Goal: Communication & Community: Answer question/provide support

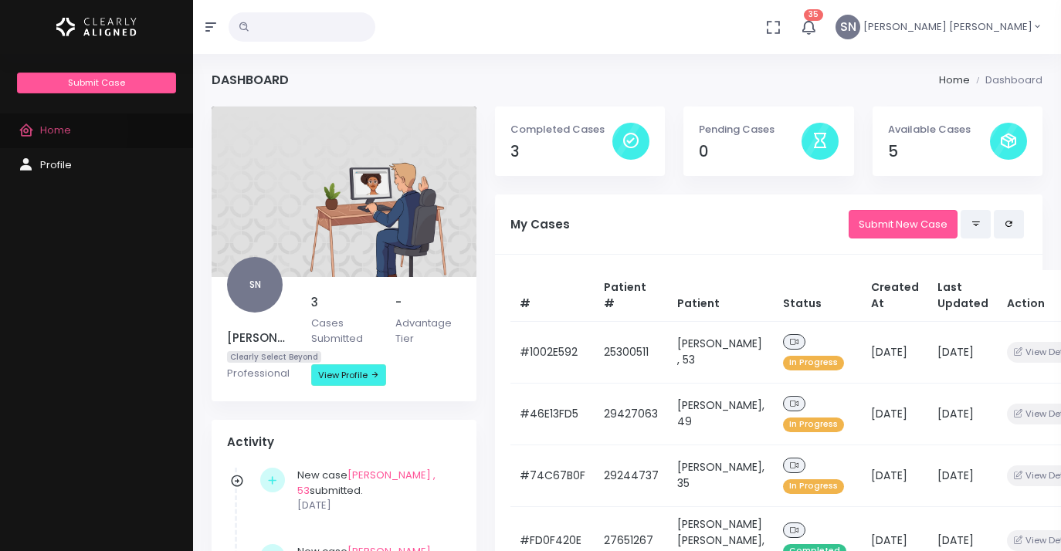
click at [43, 129] on span "Home" at bounding box center [55, 130] width 31 height 15
click at [51, 128] on span "Home" at bounding box center [55, 130] width 31 height 15
click at [55, 163] on span "Profile" at bounding box center [56, 164] width 32 height 15
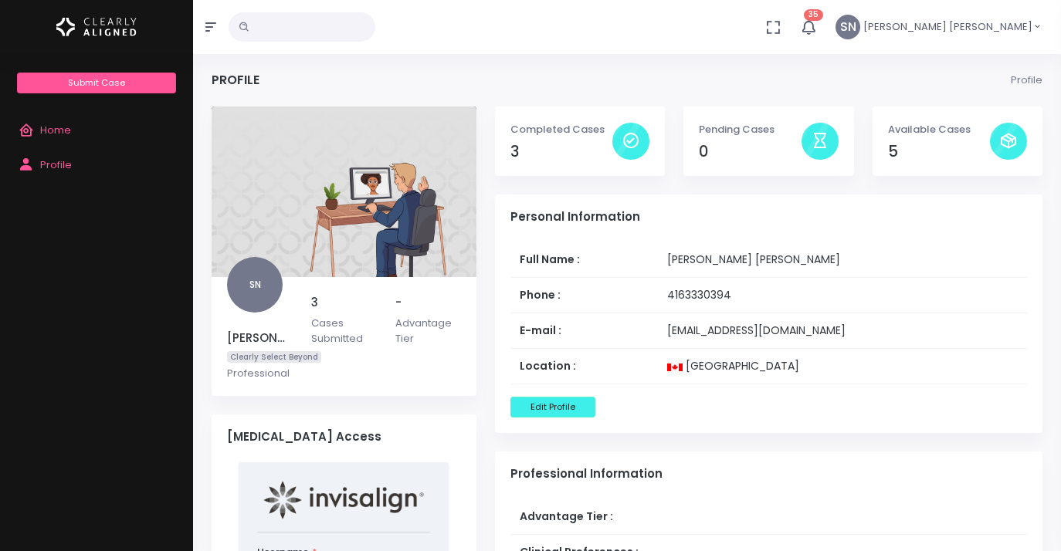
click at [49, 127] on span "Home" at bounding box center [55, 130] width 31 height 15
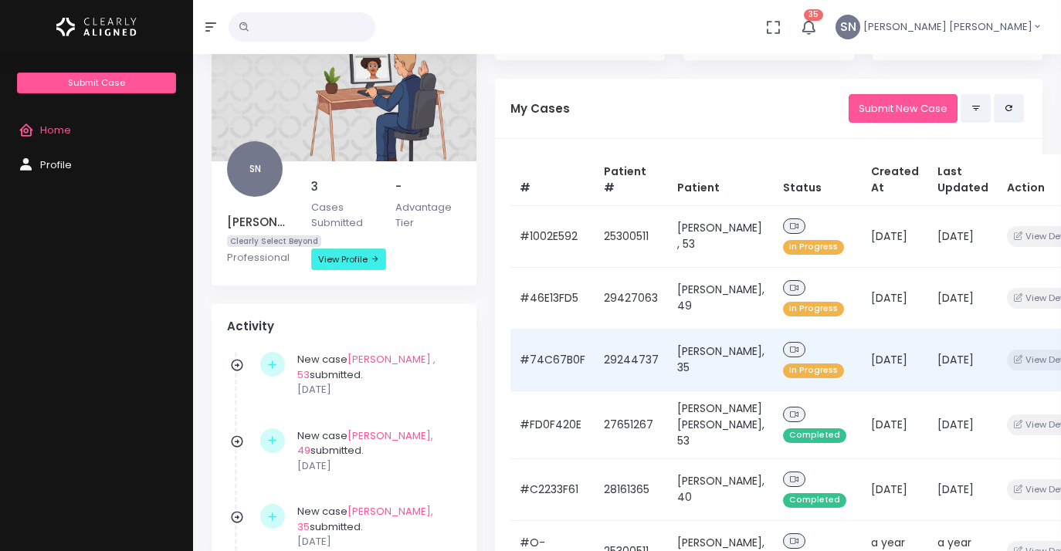
scroll to position [118, 0]
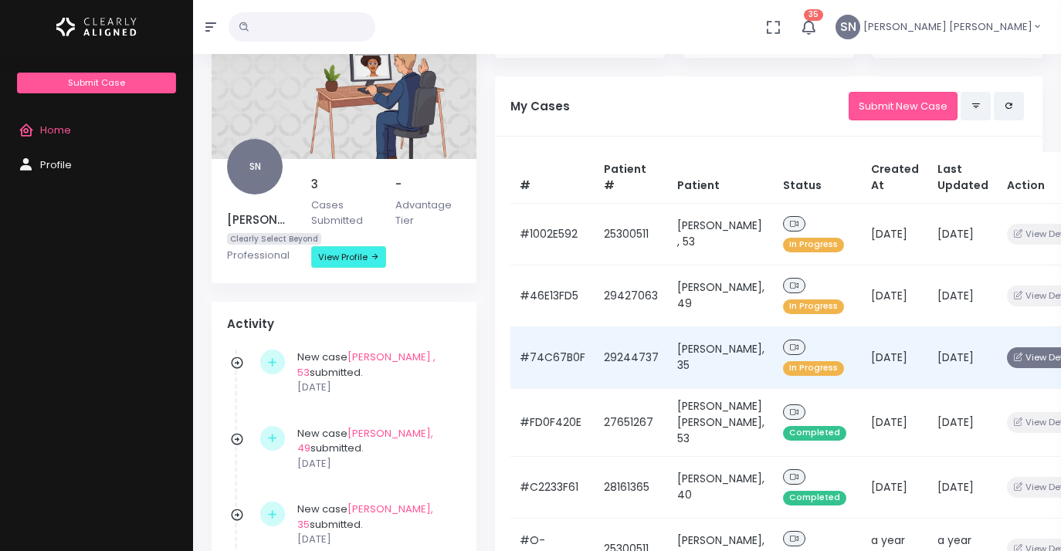
click at [1007, 361] on button "View Details" at bounding box center [1047, 357] width 80 height 21
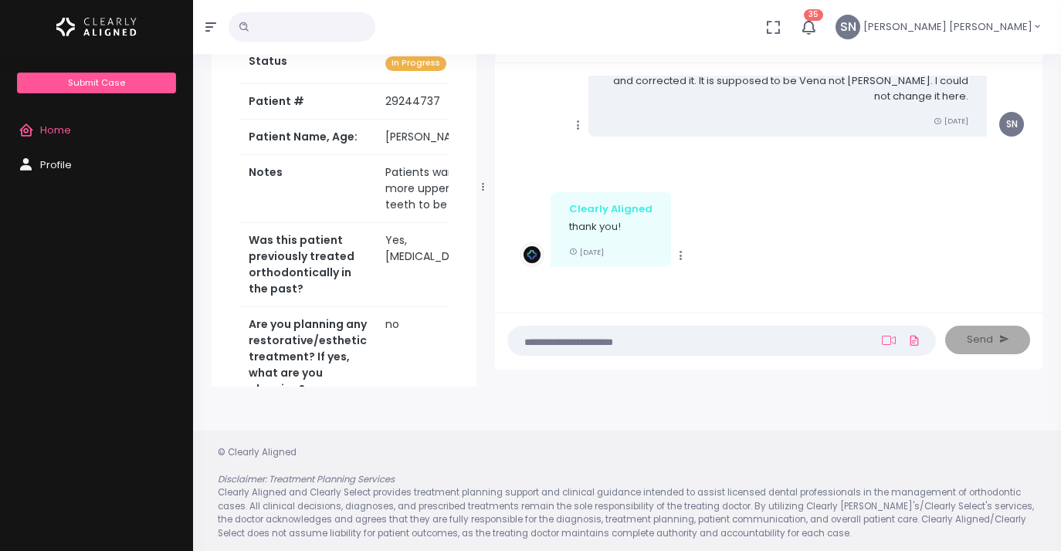
scroll to position [123, 0]
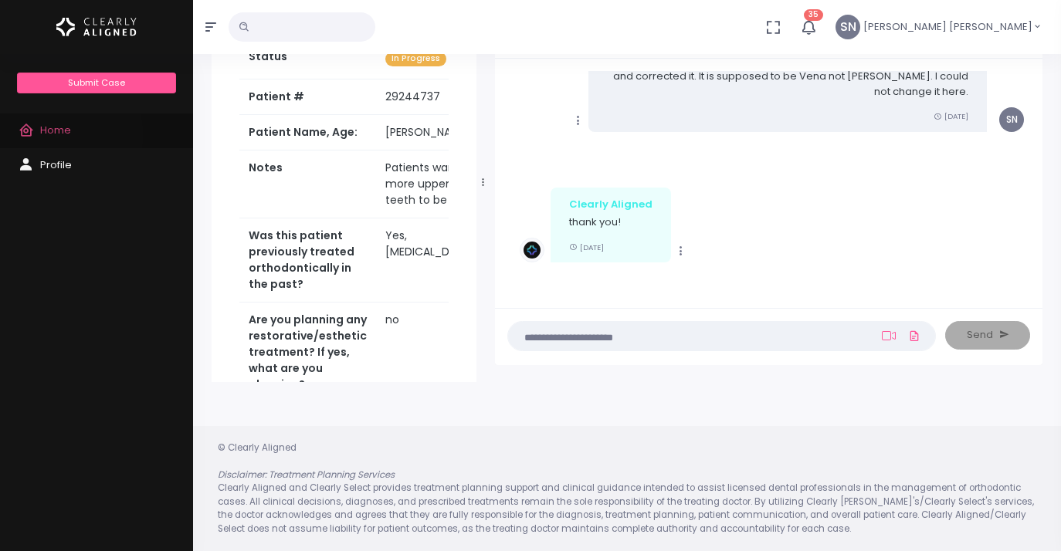
click at [58, 134] on span "Home" at bounding box center [55, 130] width 31 height 15
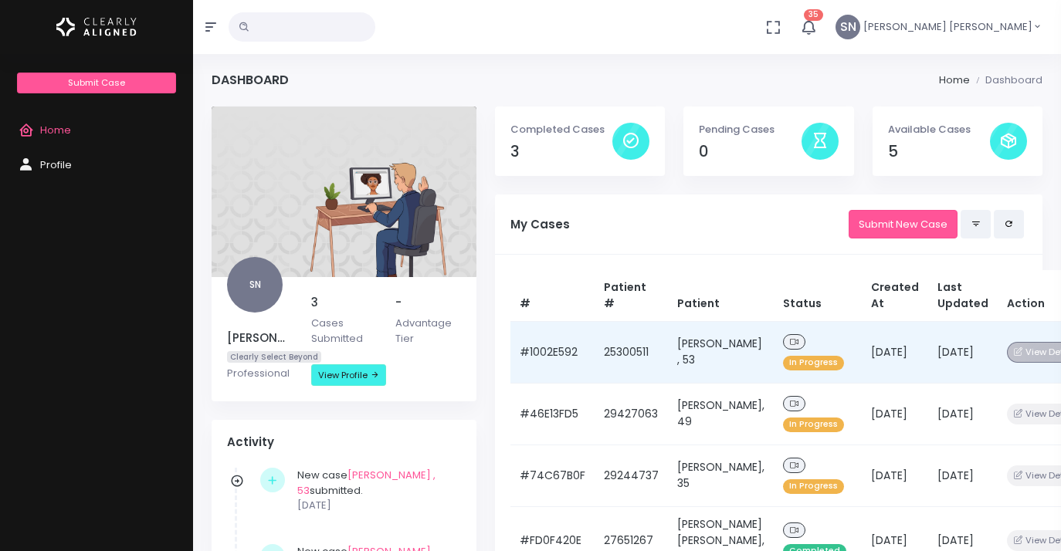
click at [1007, 355] on button "View Details" at bounding box center [1047, 352] width 80 height 21
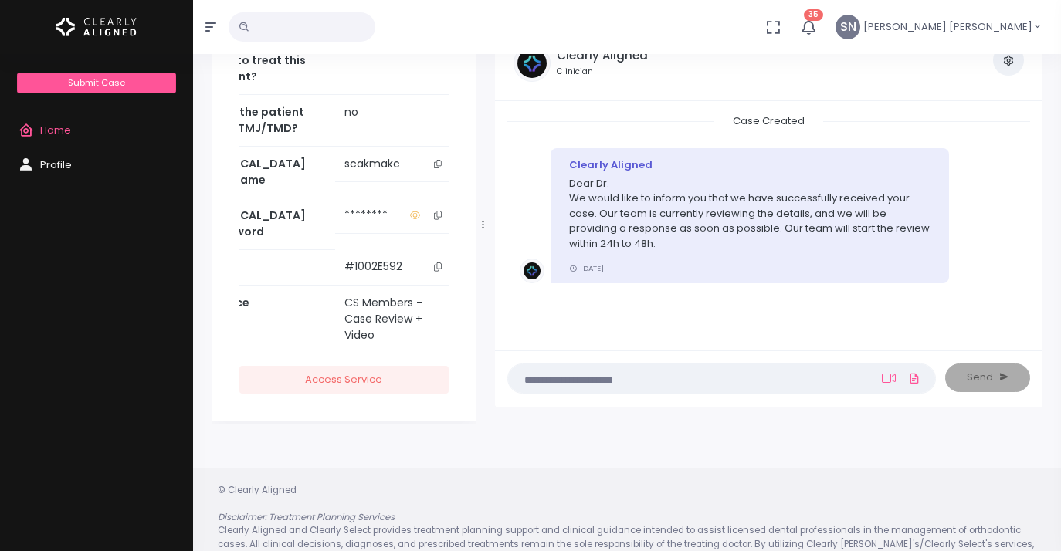
scroll to position [80, 0]
click at [541, 380] on textarea at bounding box center [691, 379] width 348 height 17
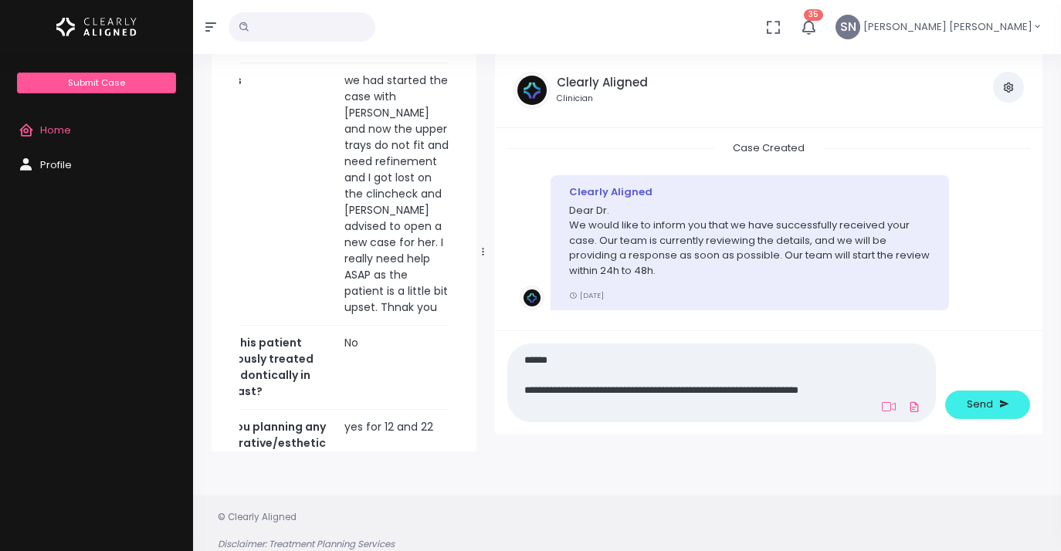
scroll to position [0, 0]
click at [848, 392] on textarea "**********" at bounding box center [691, 382] width 348 height 65
click at [834, 391] on textarea "**********" at bounding box center [691, 382] width 348 height 65
click at [773, 406] on textarea "**********" at bounding box center [691, 382] width 348 height 65
click at [855, 404] on textarea "**********" at bounding box center [691, 382] width 348 height 65
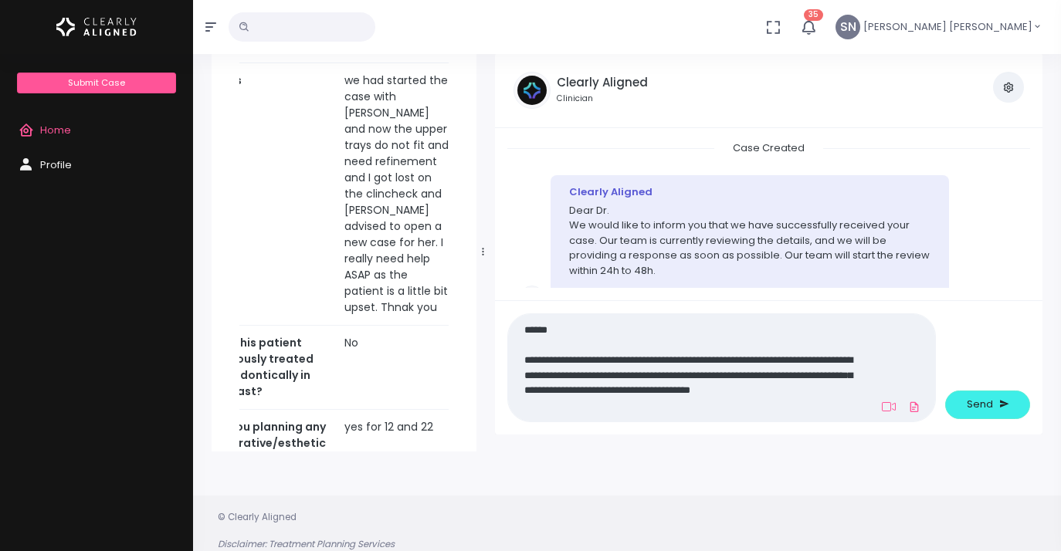
drag, startPoint x: 589, startPoint y: 406, endPoint x: 605, endPoint y: 387, distance: 25.2
click at [604, 387] on textarea "**********" at bounding box center [691, 367] width 348 height 95
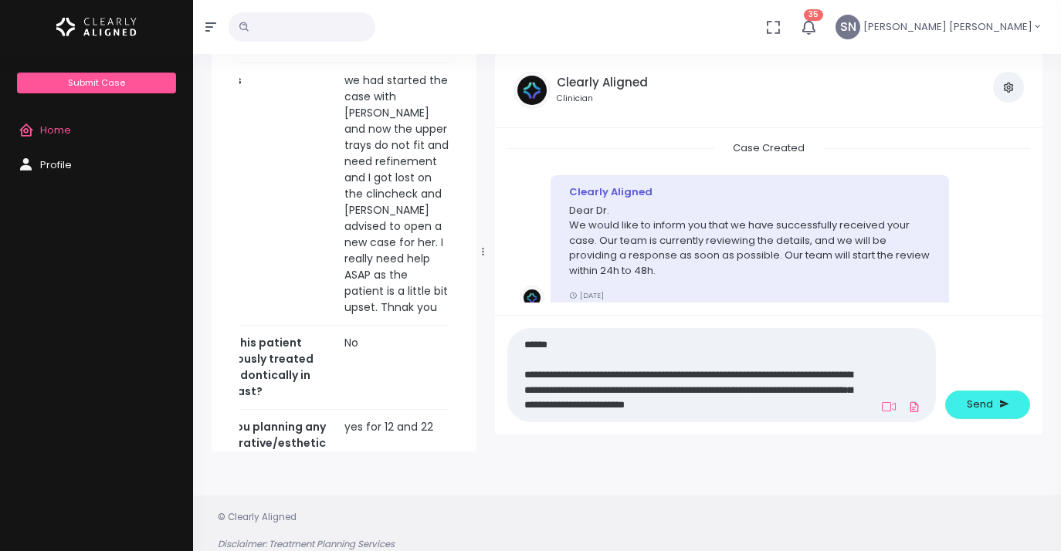
click at [763, 407] on textarea "**********" at bounding box center [691, 375] width 348 height 80
click at [660, 377] on textarea "**********" at bounding box center [691, 375] width 348 height 80
click at [633, 390] on textarea "**********" at bounding box center [691, 375] width 348 height 80
click at [604, 406] on textarea "**********" at bounding box center [691, 375] width 348 height 80
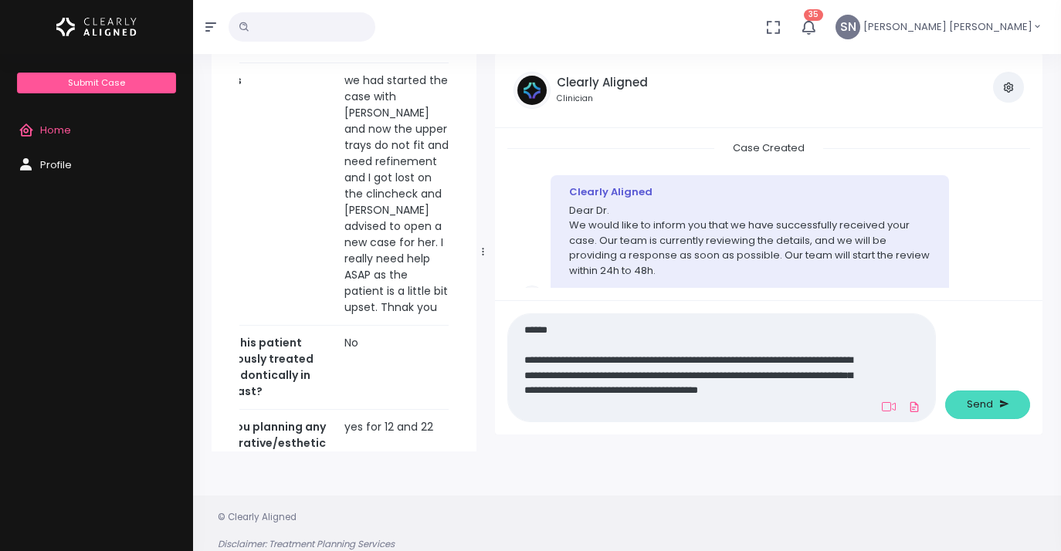
type textarea "**********"
click at [964, 402] on button "Send" at bounding box center [987, 405] width 85 height 29
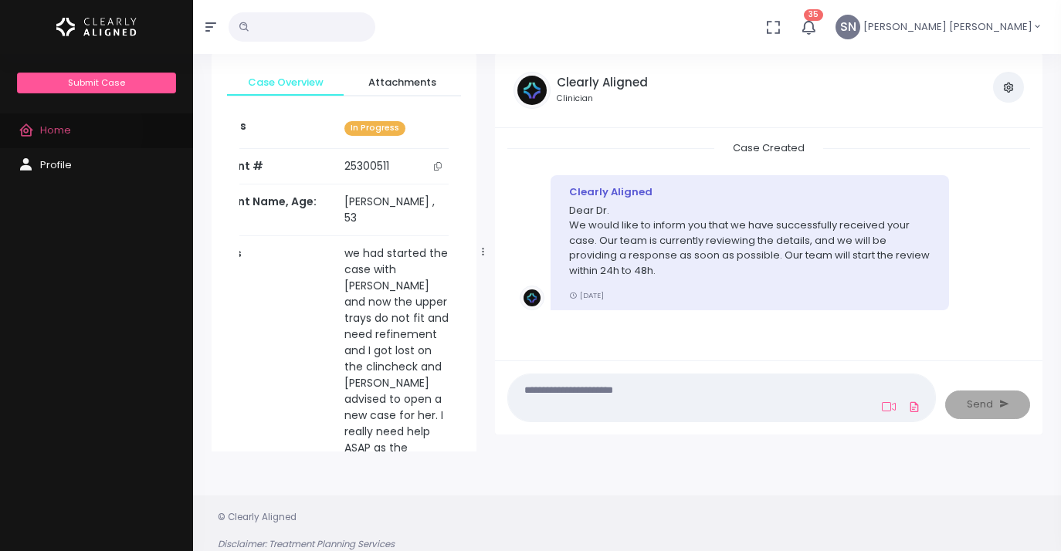
click at [58, 130] on span "Home" at bounding box center [55, 130] width 31 height 15
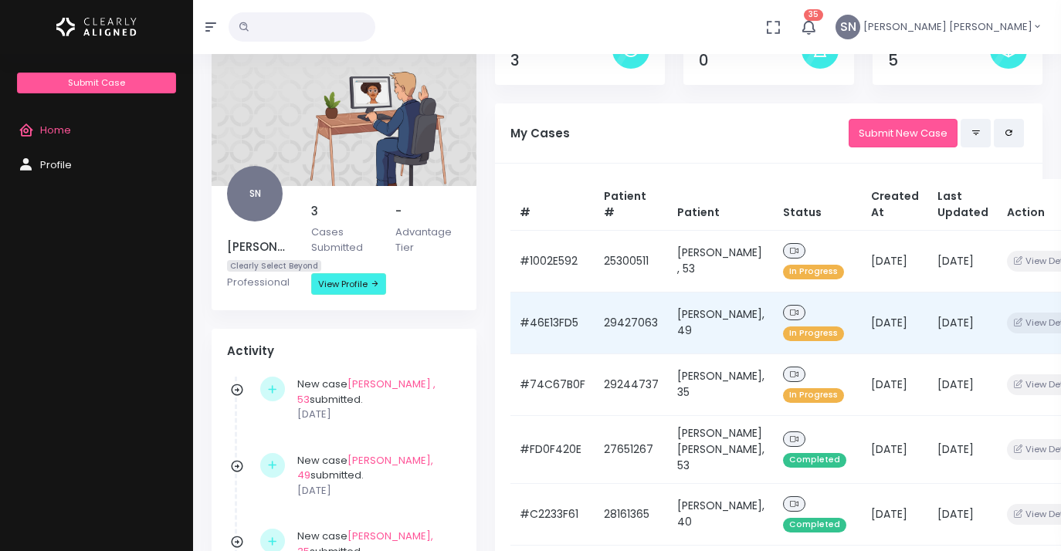
scroll to position [96, 0]
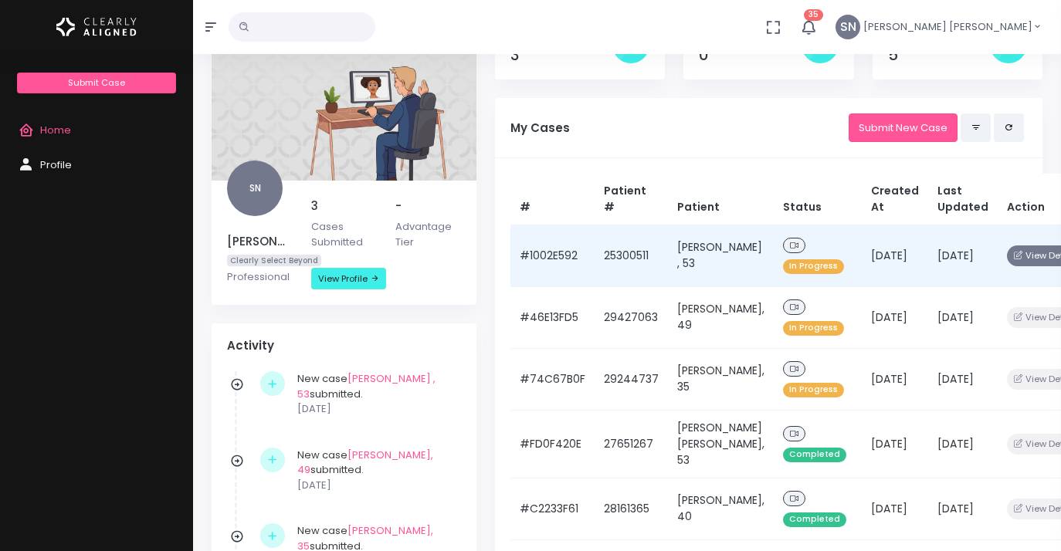
click at [1007, 258] on button "View Details" at bounding box center [1047, 255] width 80 height 21
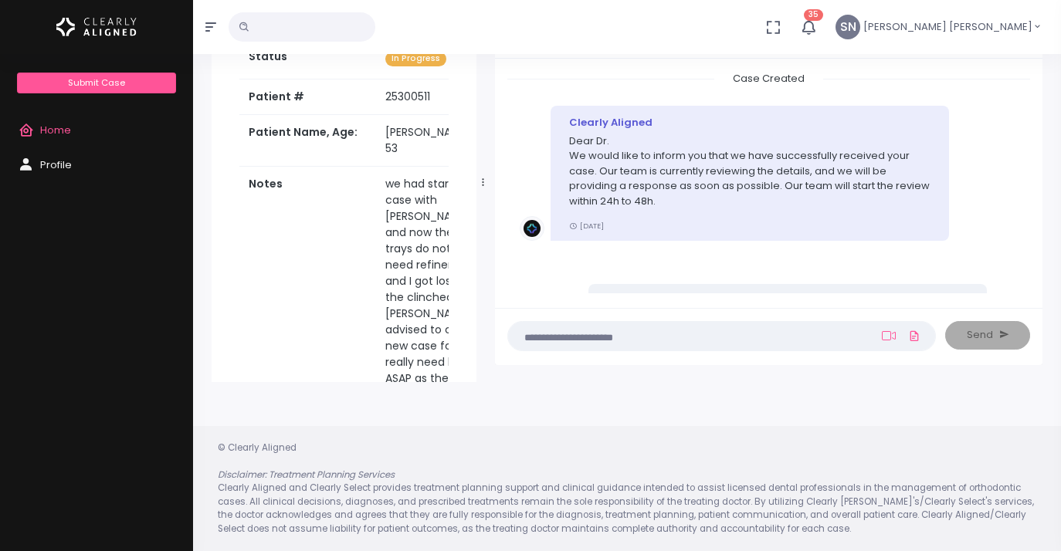
click at [46, 132] on span "Home" at bounding box center [55, 130] width 31 height 15
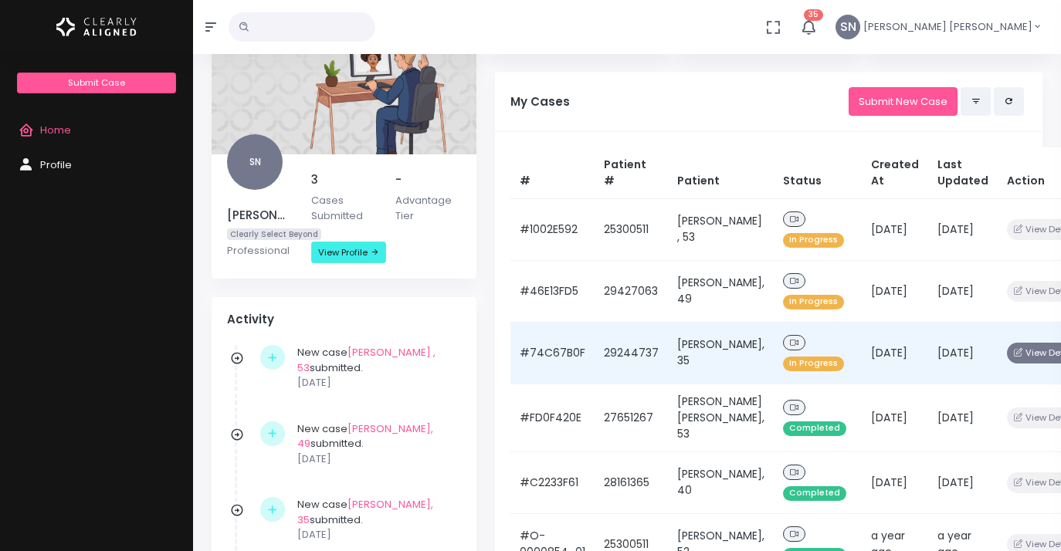
click at [1011, 355] on button "View Details" at bounding box center [1047, 353] width 80 height 21
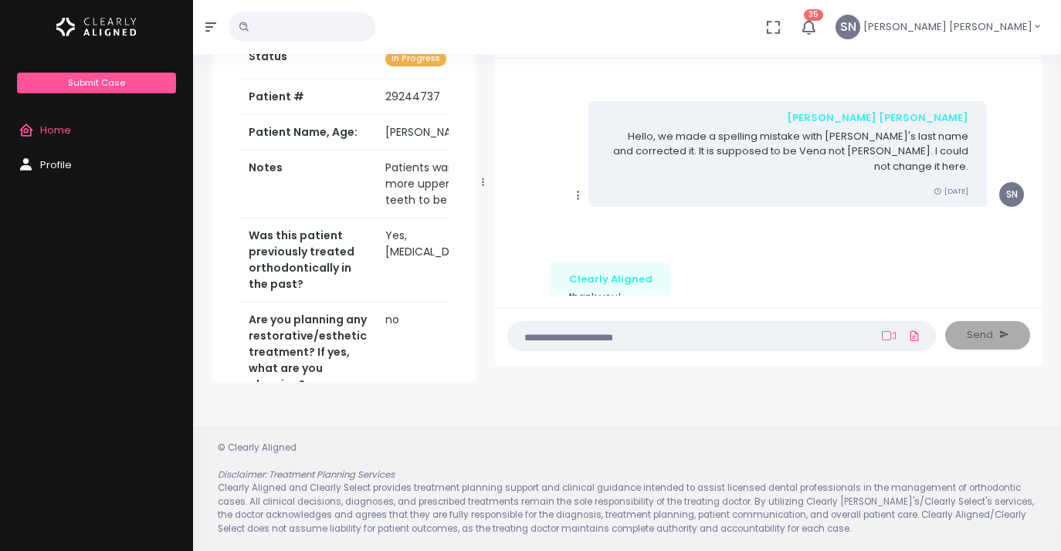
scroll to position [256, 0]
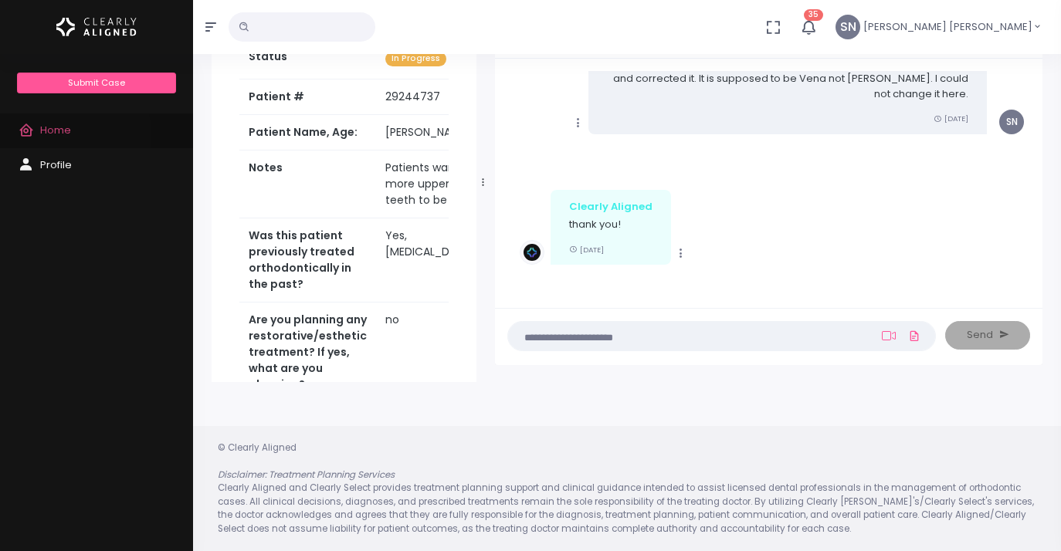
click at [66, 134] on span "Home" at bounding box center [55, 130] width 31 height 15
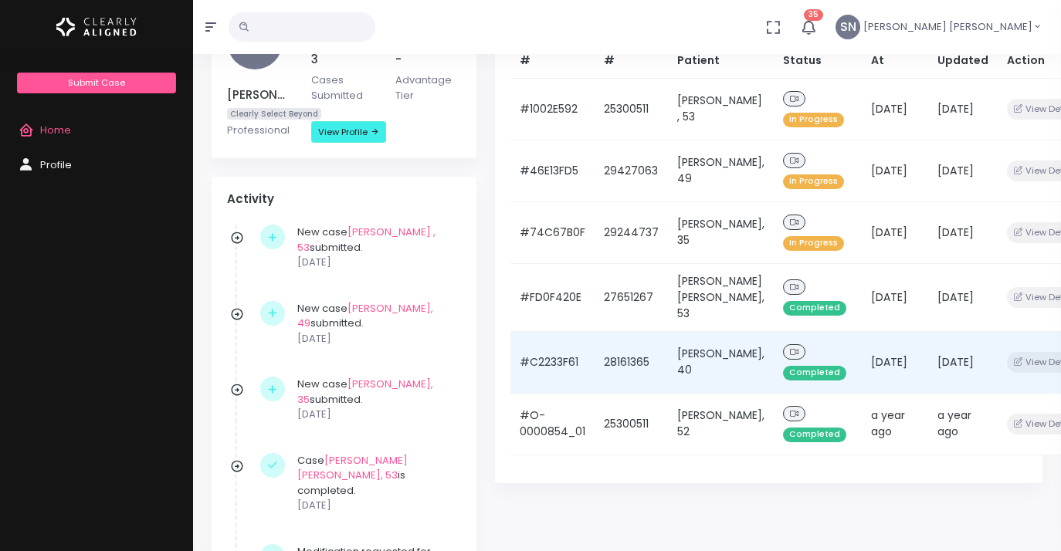
scroll to position [244, 0]
click at [1007, 372] on button "View Details" at bounding box center [1047, 361] width 80 height 21
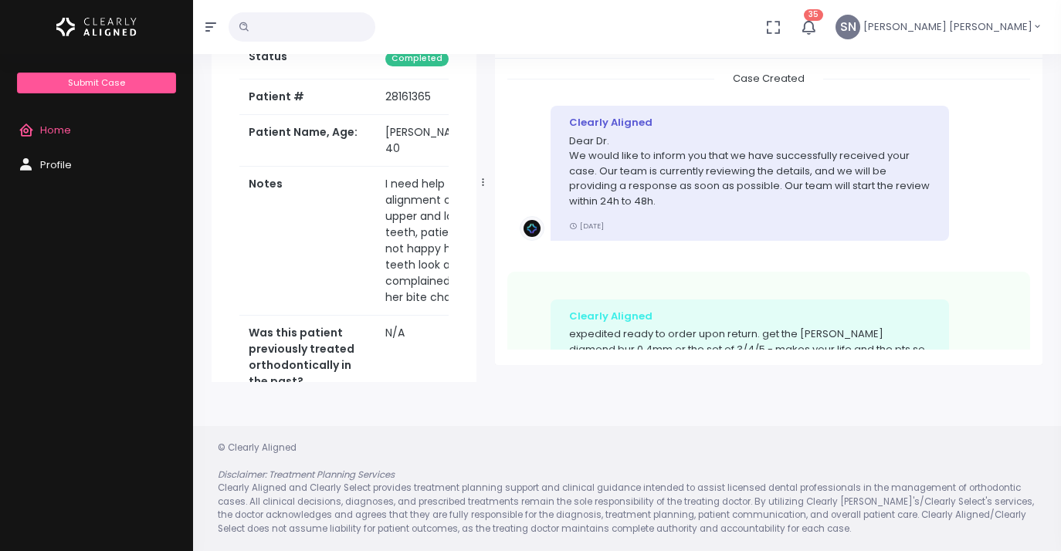
click at [62, 130] on span "Home" at bounding box center [55, 130] width 31 height 15
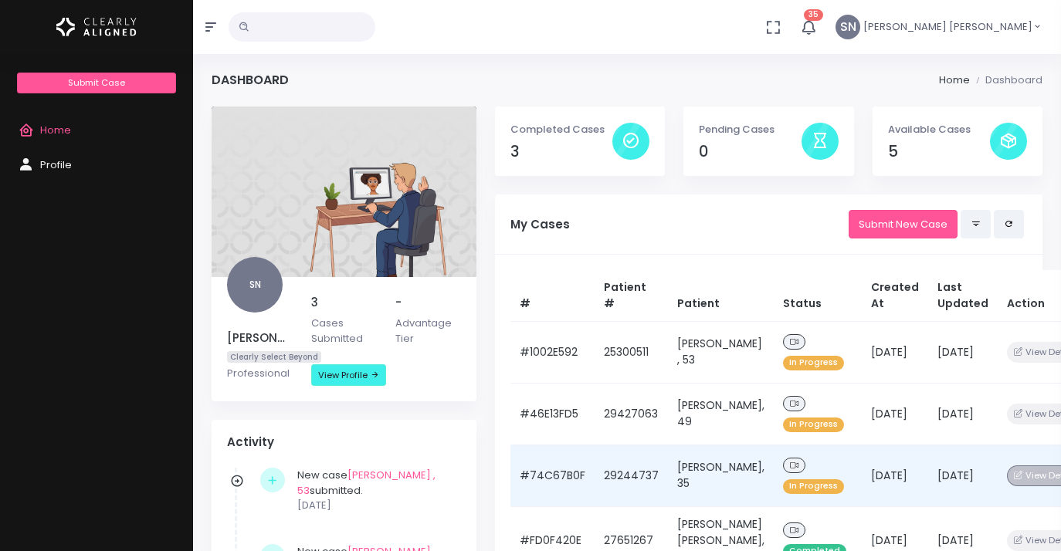
click at [1007, 472] on button "View Details" at bounding box center [1047, 475] width 80 height 21
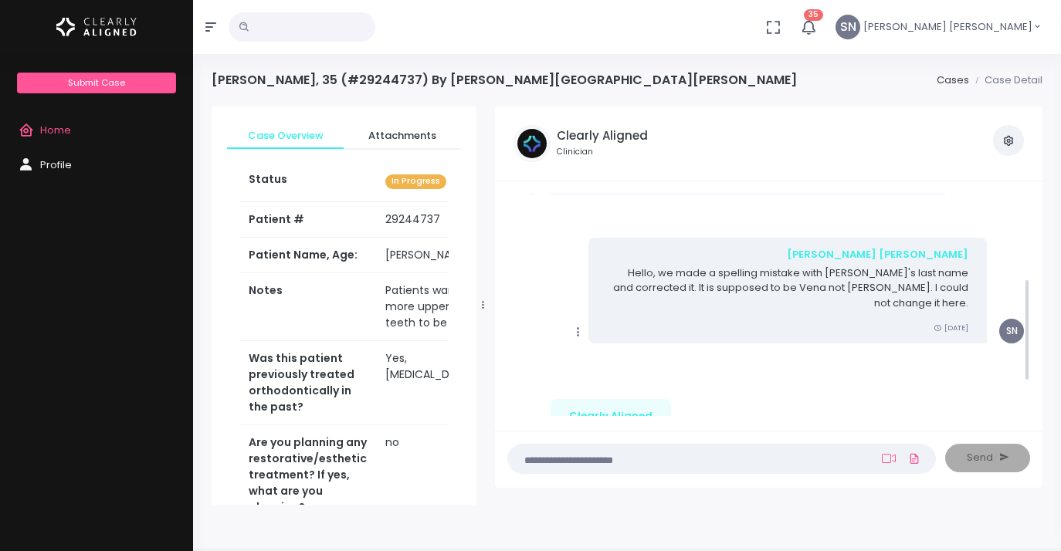
scroll to position [258, 0]
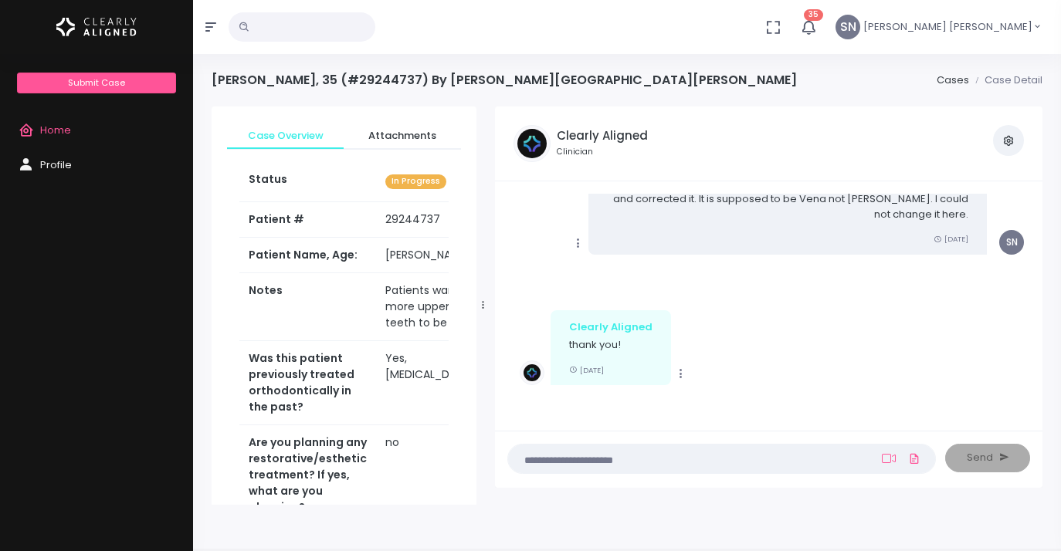
click at [541, 465] on textarea at bounding box center [691, 458] width 348 height 17
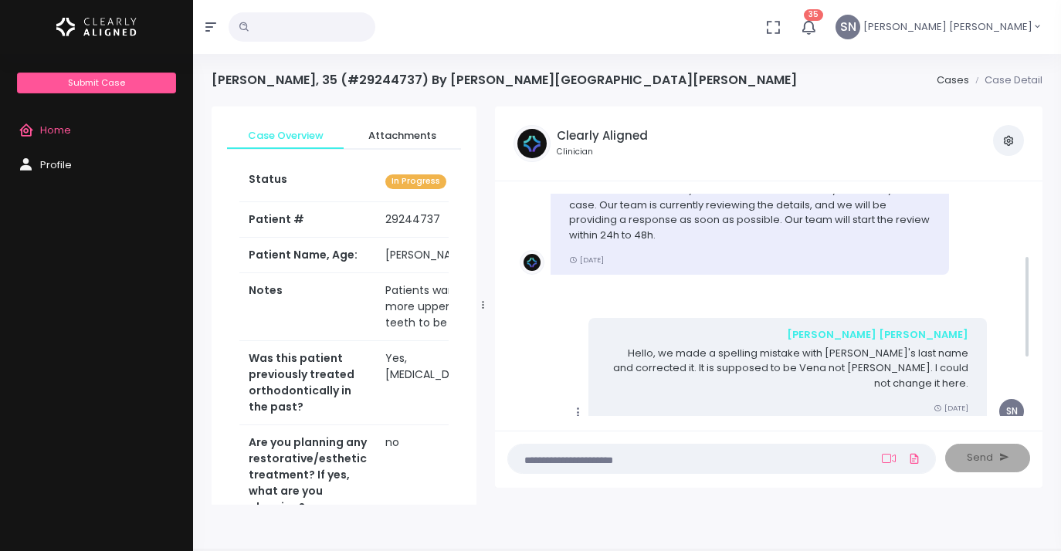
scroll to position [0, 0]
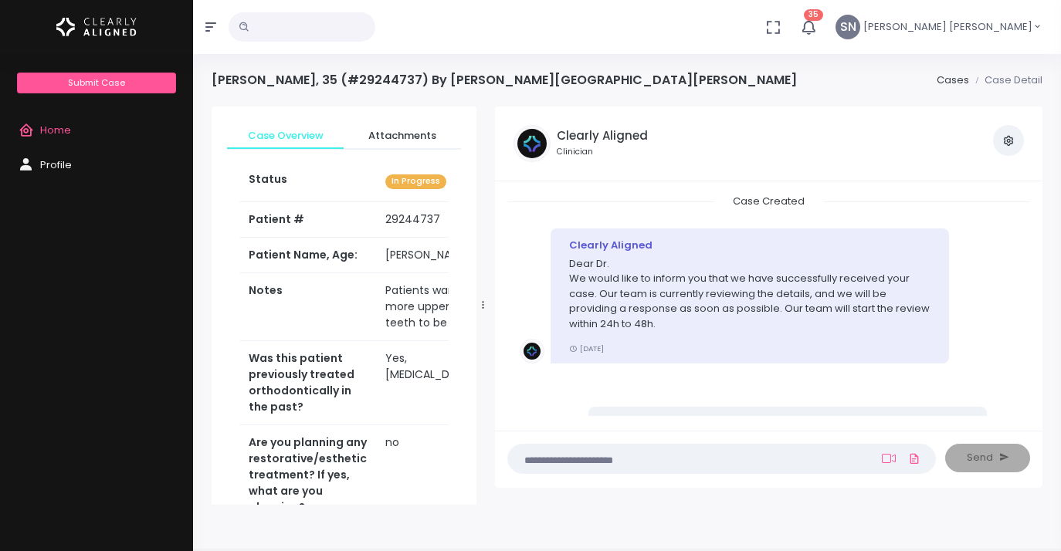
click at [556, 456] on textarea at bounding box center [691, 458] width 348 height 17
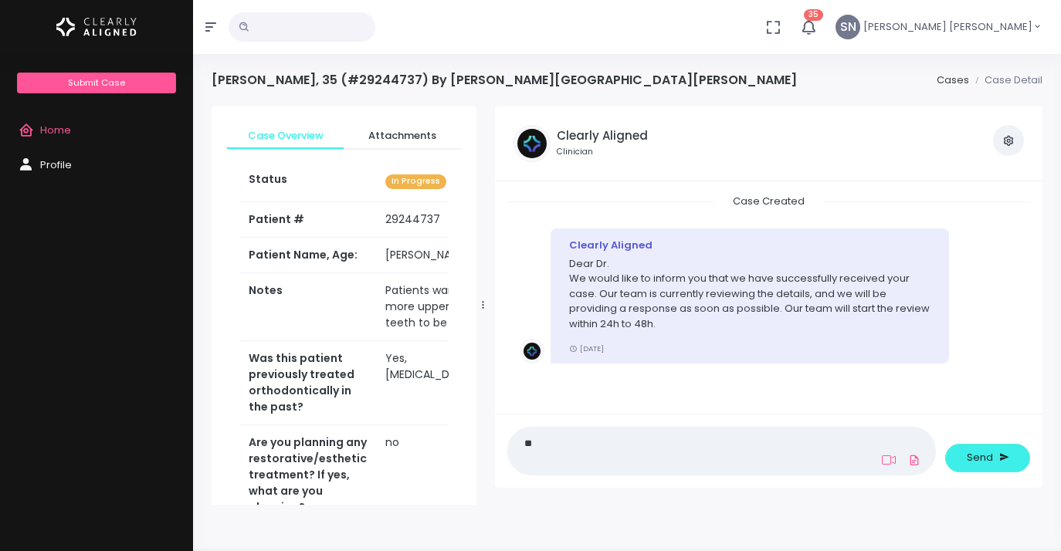
type textarea "*"
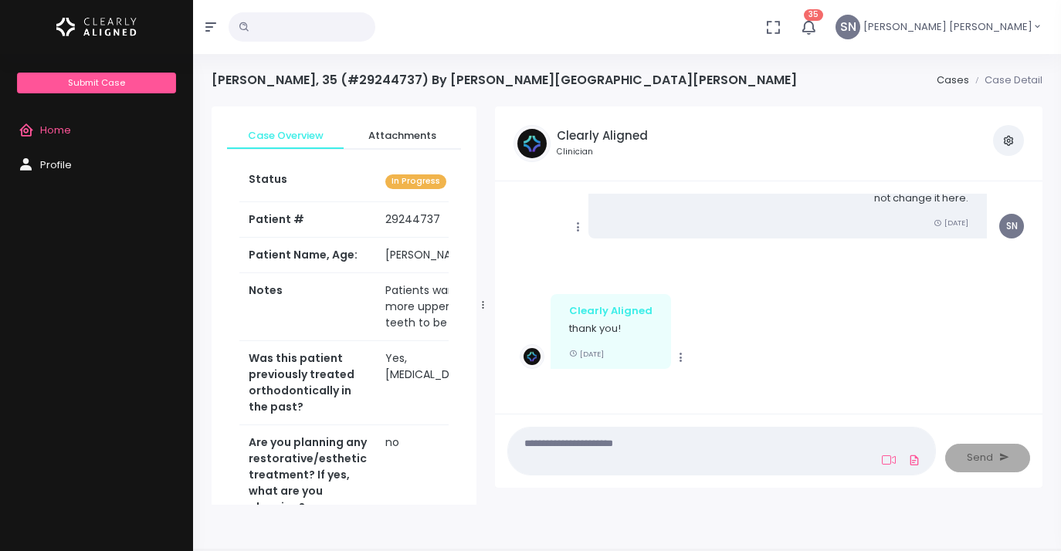
click at [54, 124] on span "Home" at bounding box center [55, 130] width 31 height 15
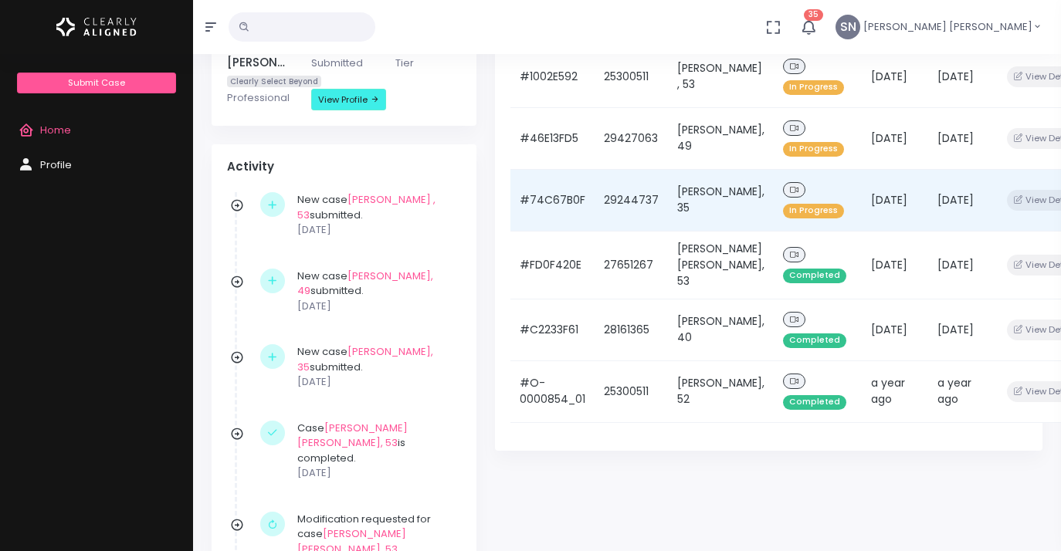
scroll to position [277, 0]
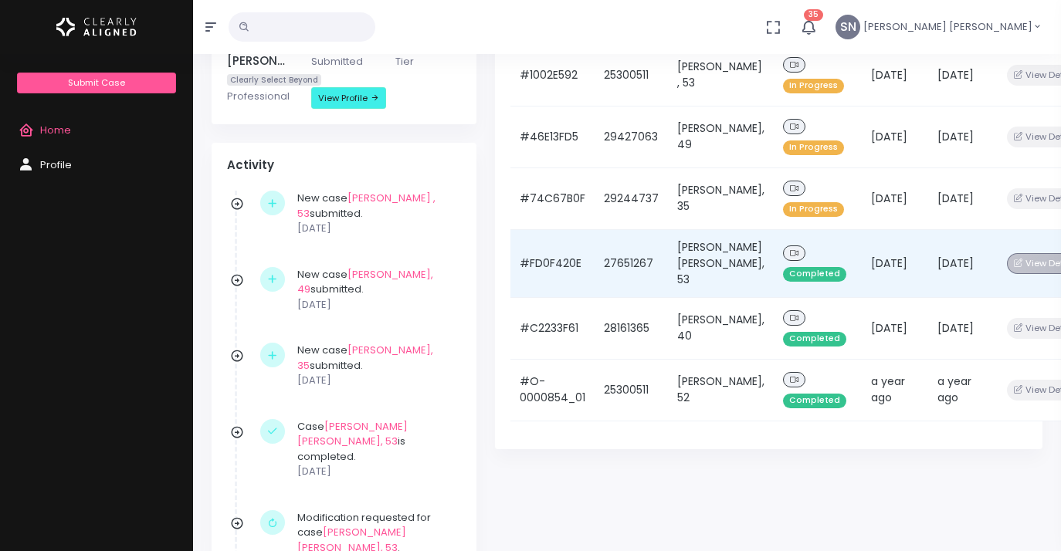
click at [1011, 274] on button "View Details" at bounding box center [1047, 263] width 80 height 21
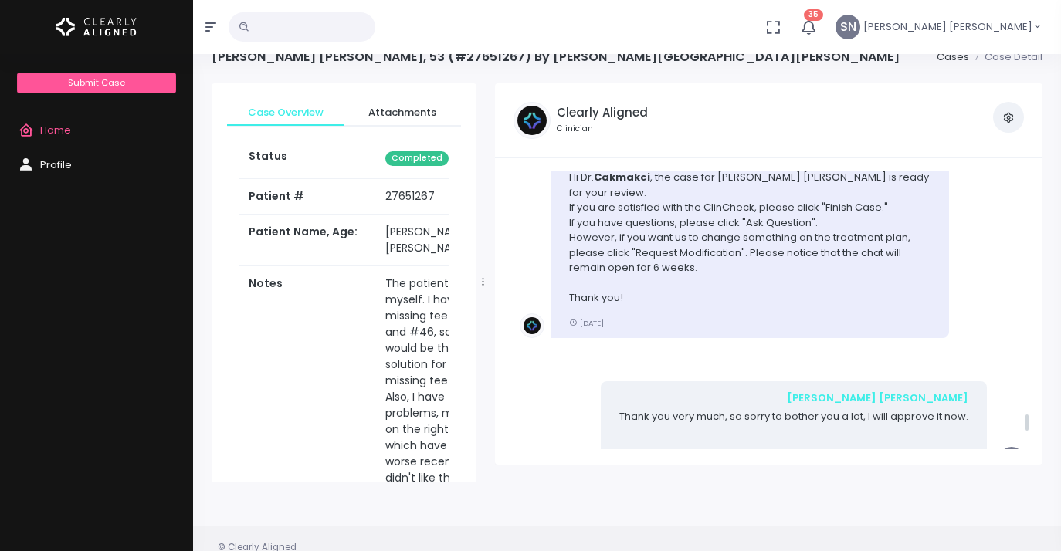
scroll to position [4000, 0]
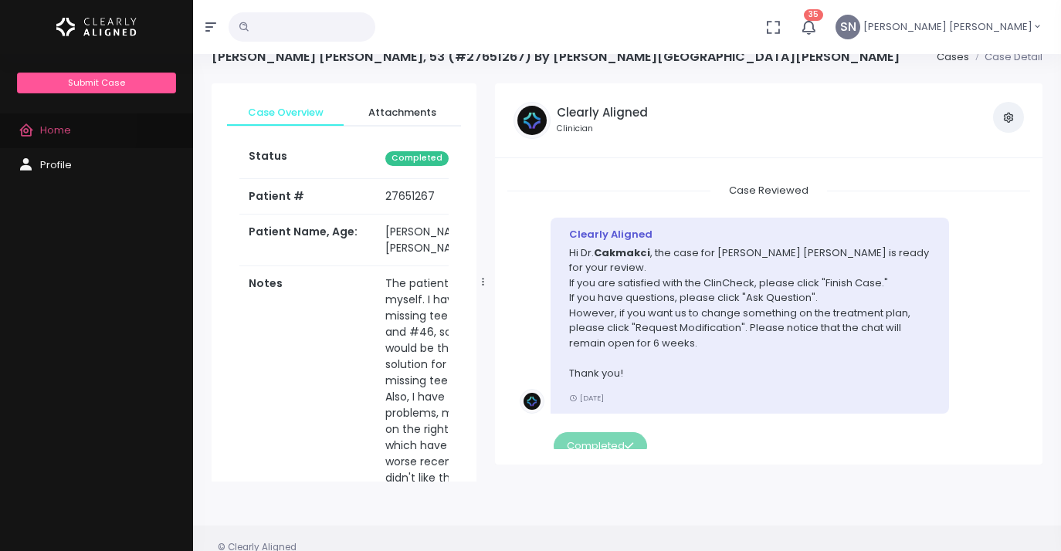
click at [52, 128] on span "Home" at bounding box center [55, 130] width 31 height 15
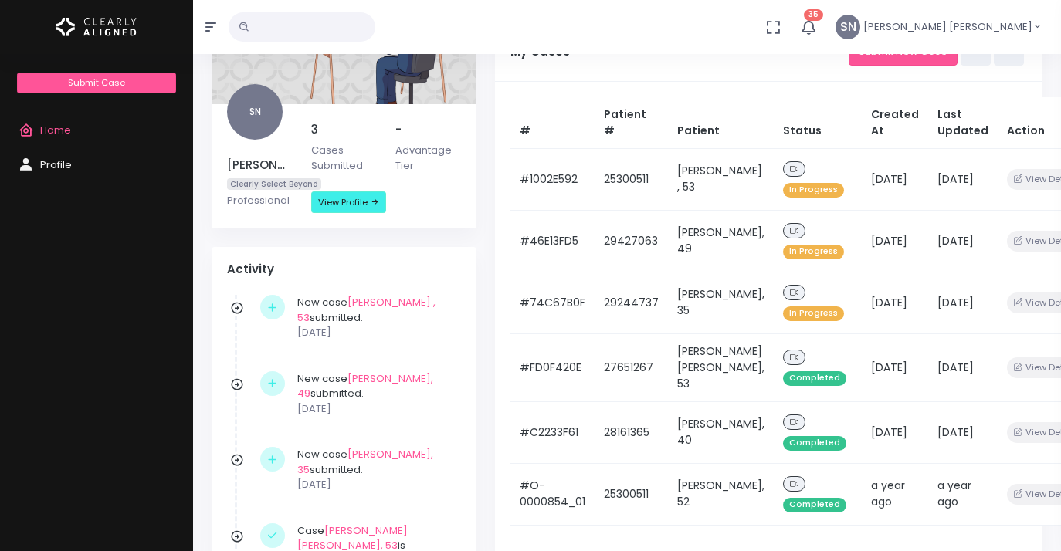
scroll to position [181, 0]
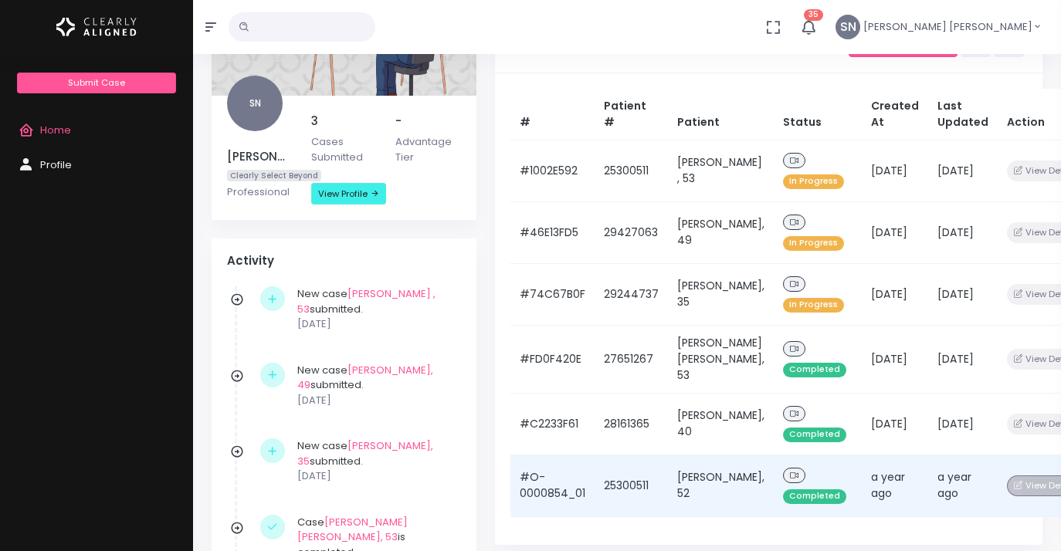
click at [1007, 496] on button "View Details" at bounding box center [1047, 486] width 80 height 21
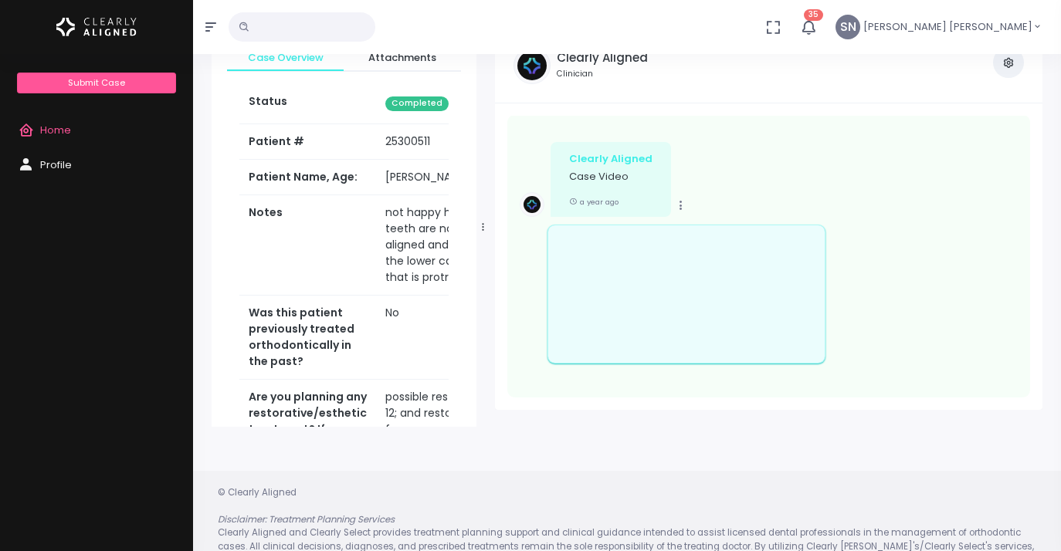
scroll to position [123, 0]
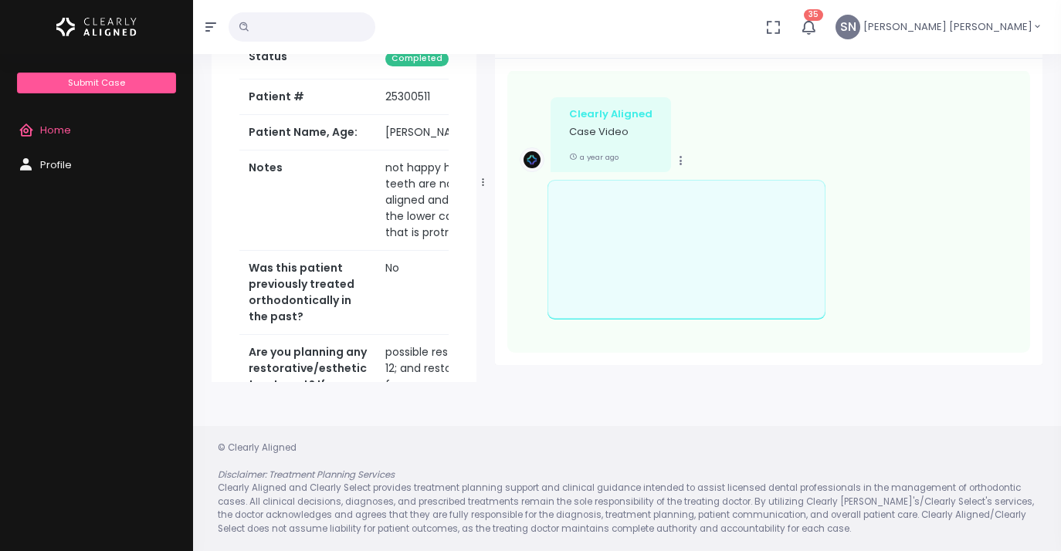
click at [55, 128] on span "Home" at bounding box center [55, 130] width 31 height 15
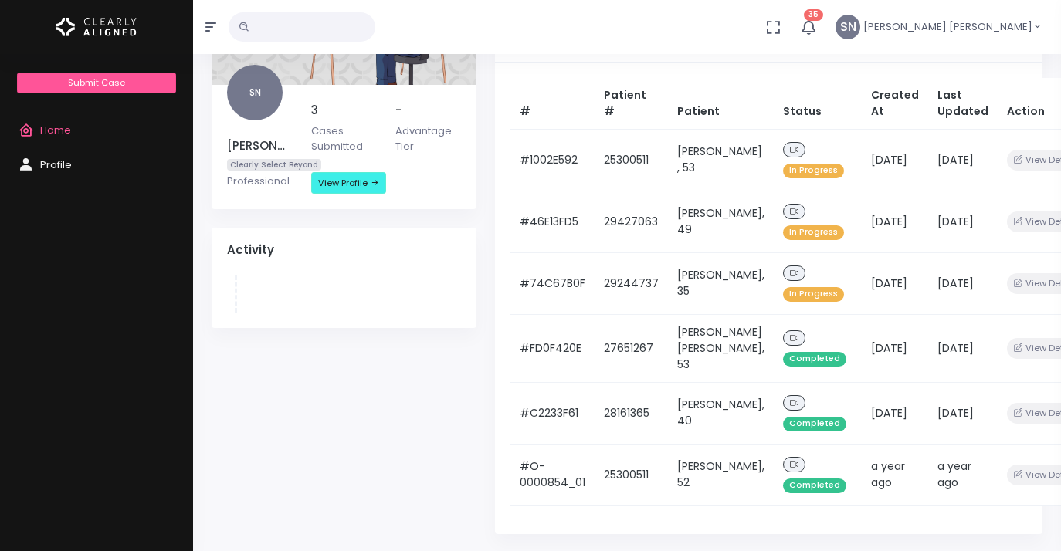
scroll to position [198, 0]
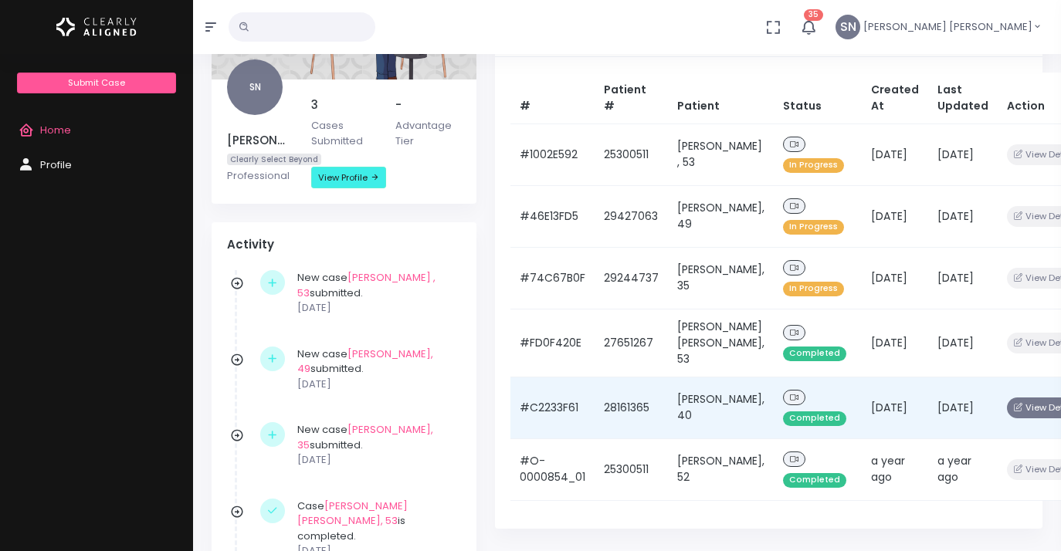
click at [1007, 418] on button "View Details" at bounding box center [1047, 408] width 80 height 21
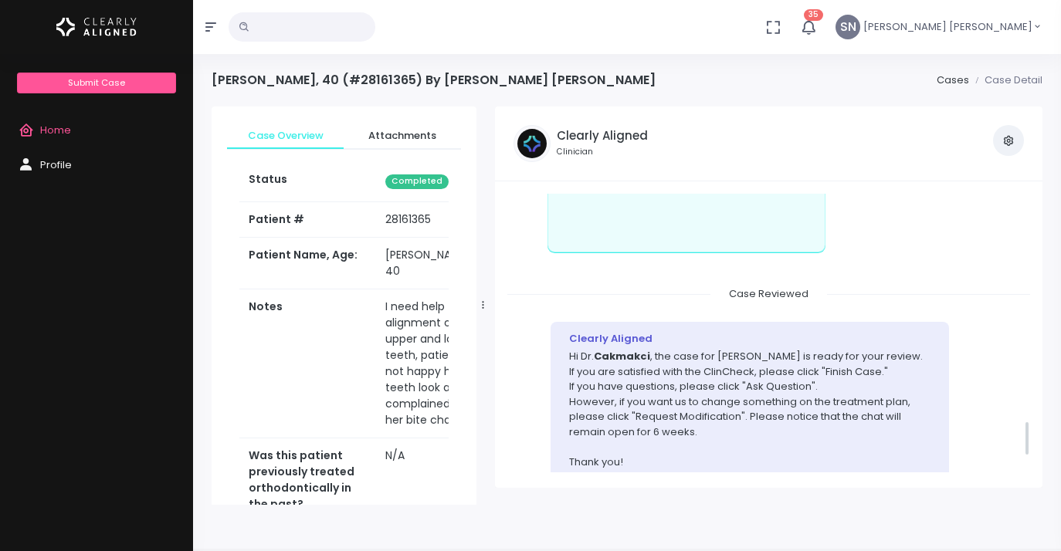
scroll to position [1897, 0]
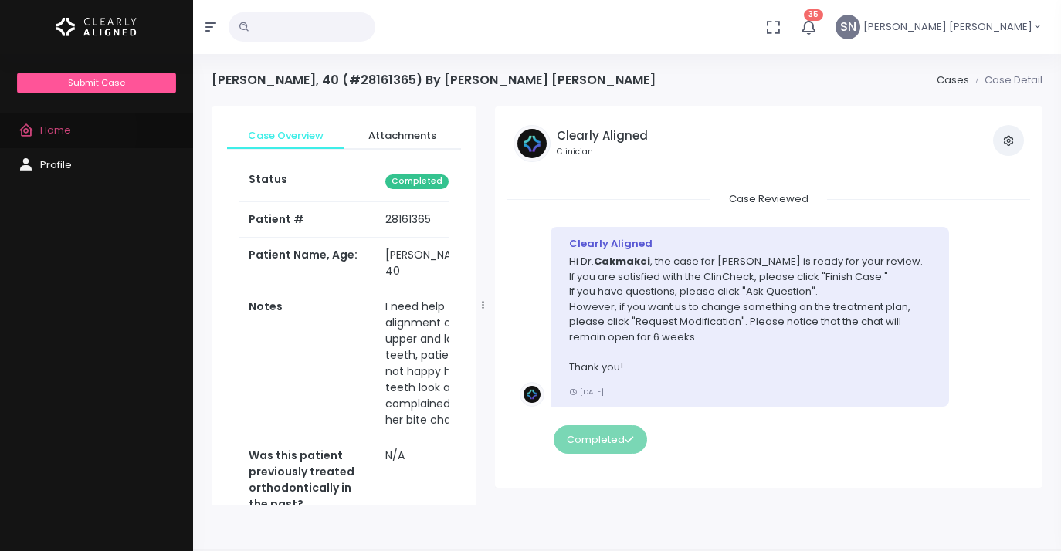
click at [52, 130] on span "Home" at bounding box center [55, 130] width 31 height 15
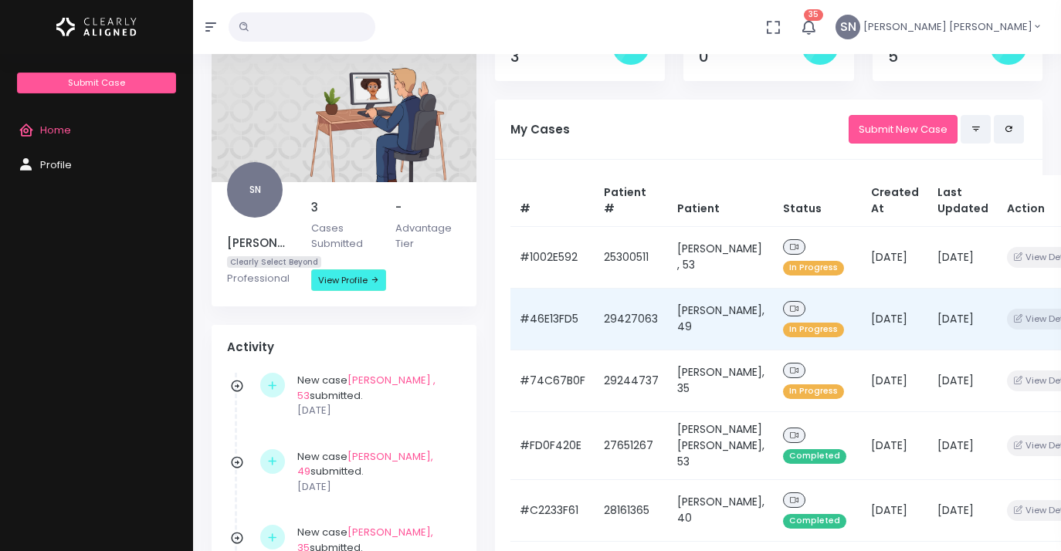
scroll to position [101, 0]
